Goal: Task Accomplishment & Management: Use online tool/utility

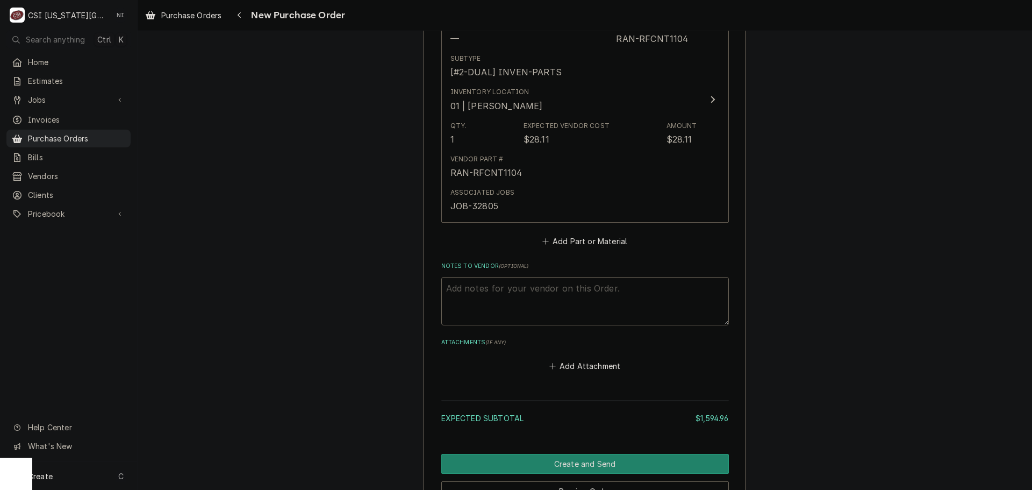
scroll to position [2369, 0]
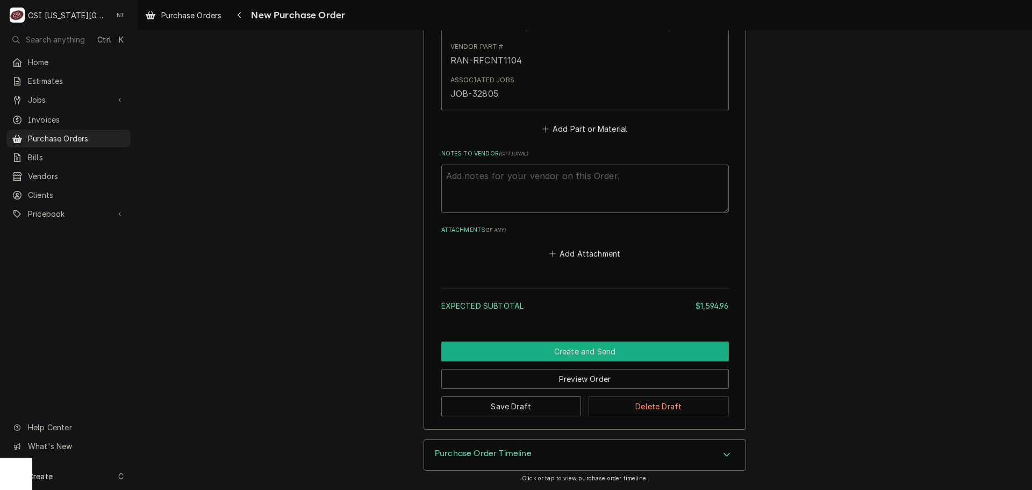
click at [667, 351] on button "Create and Send" at bounding box center [585, 351] width 288 height 20
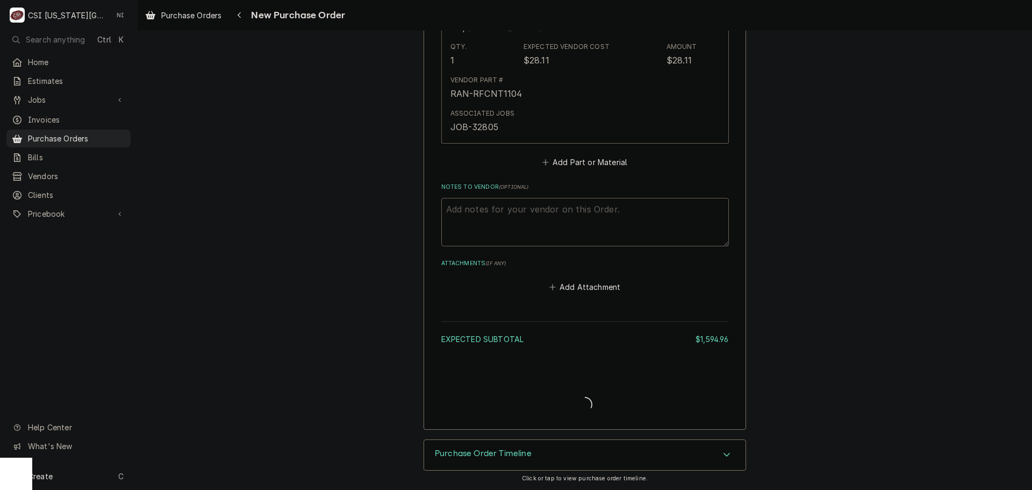
scroll to position [2336, 0]
type textarea "x"
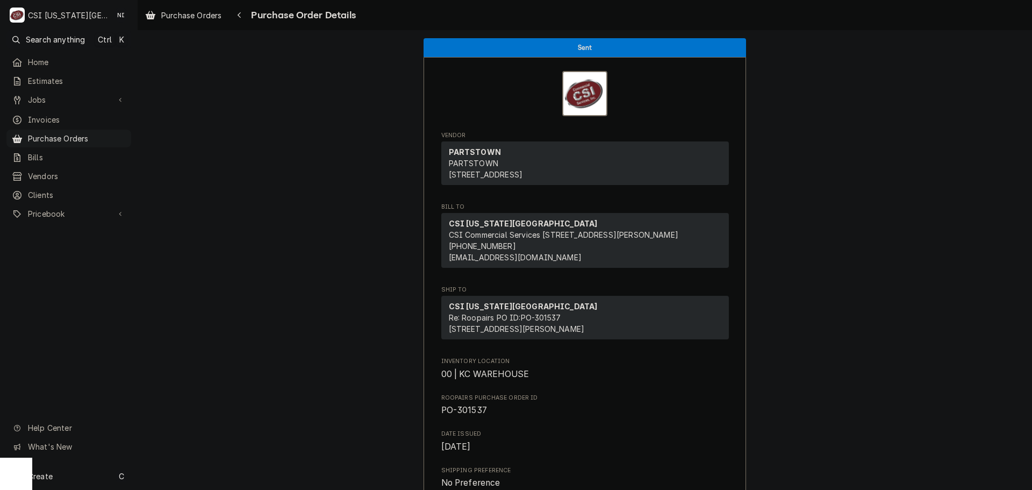
drag, startPoint x: 89, startPoint y: 136, endPoint x: 139, endPoint y: 149, distance: 51.6
click at [89, 136] on span "Purchase Orders" at bounding box center [77, 138] width 98 height 11
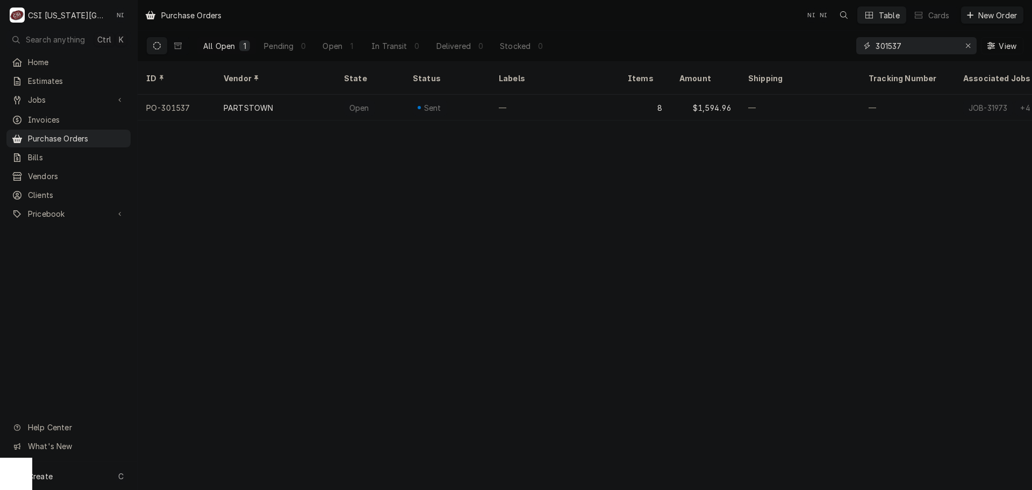
click at [915, 47] on input "301537" at bounding box center [915, 45] width 81 height 17
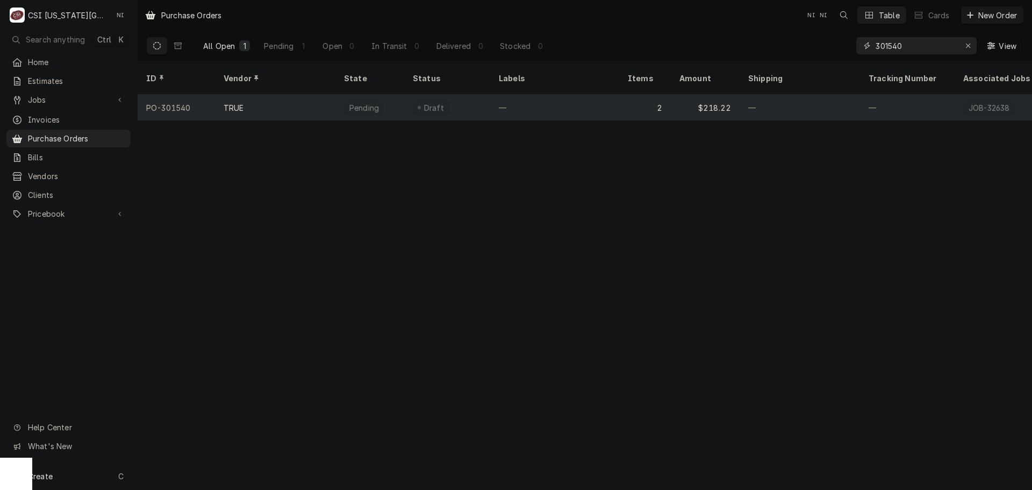
type input "301540"
click at [583, 103] on div "—" at bounding box center [554, 108] width 129 height 26
